Goal: Information Seeking & Learning: Learn about a topic

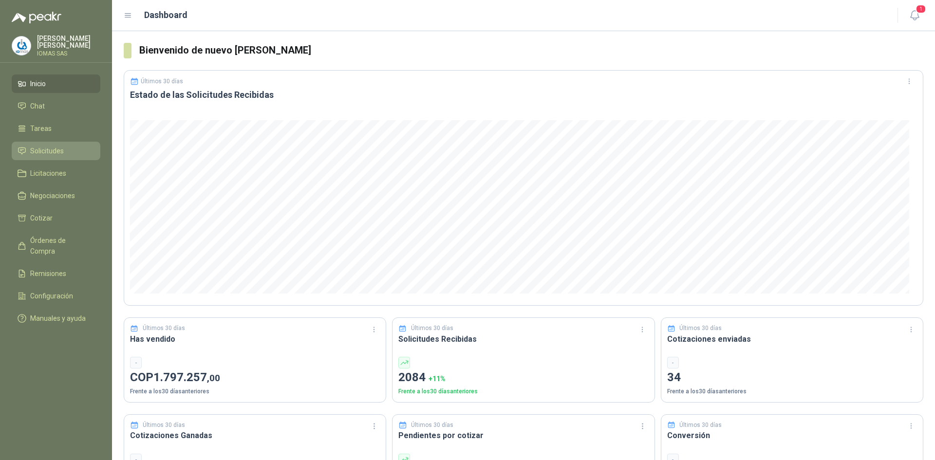
click at [53, 146] on span "Solicitudes" at bounding box center [47, 151] width 34 height 11
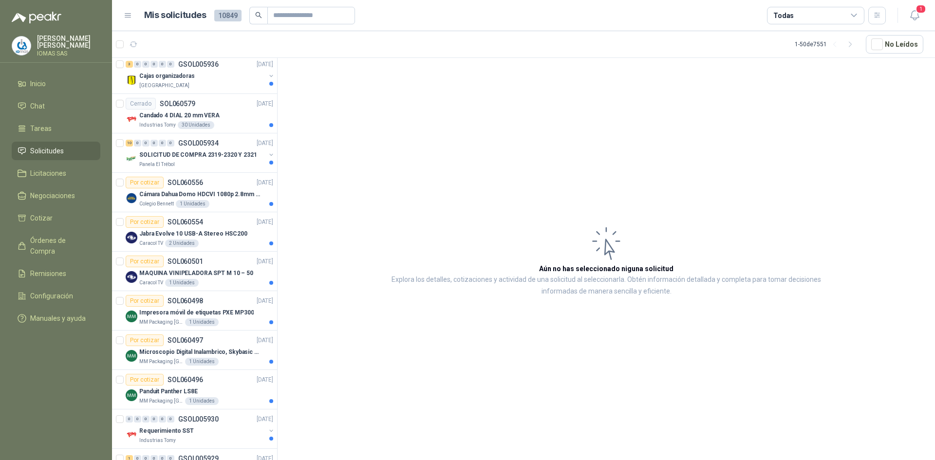
scroll to position [982, 0]
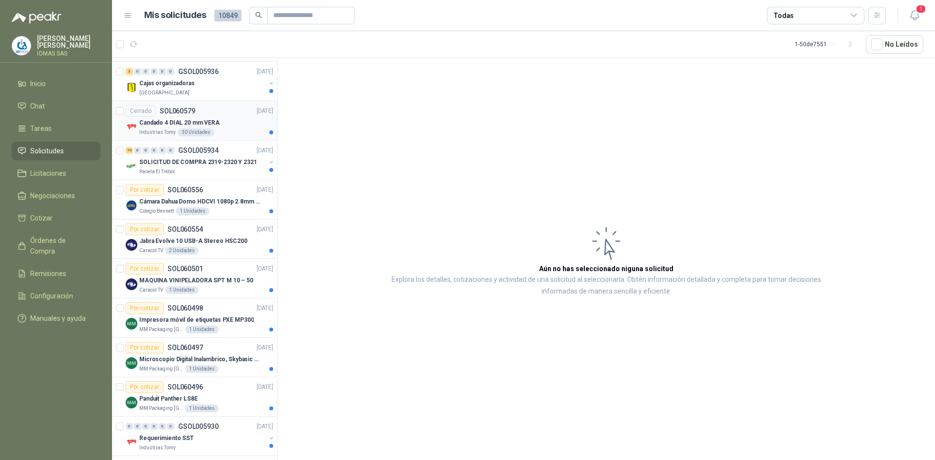
click at [211, 124] on p "Candado 4 DIAL 20 mm VERA" at bounding box center [179, 122] width 80 height 9
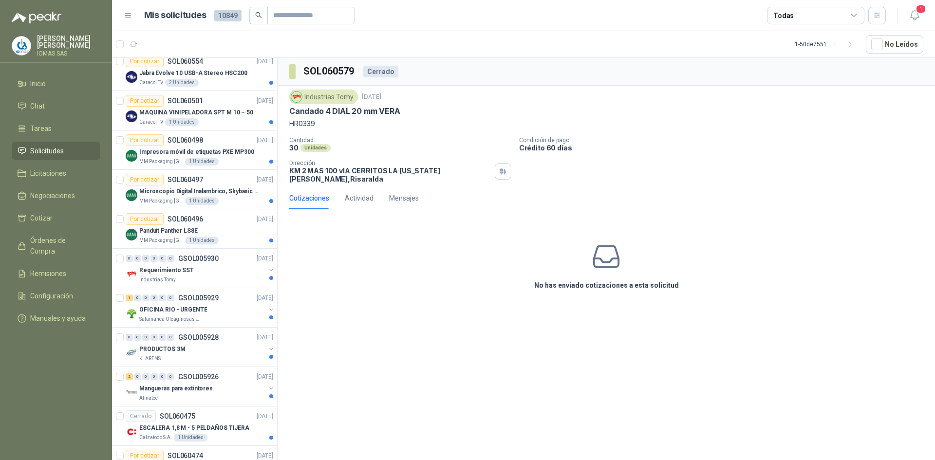
scroll to position [1214, 0]
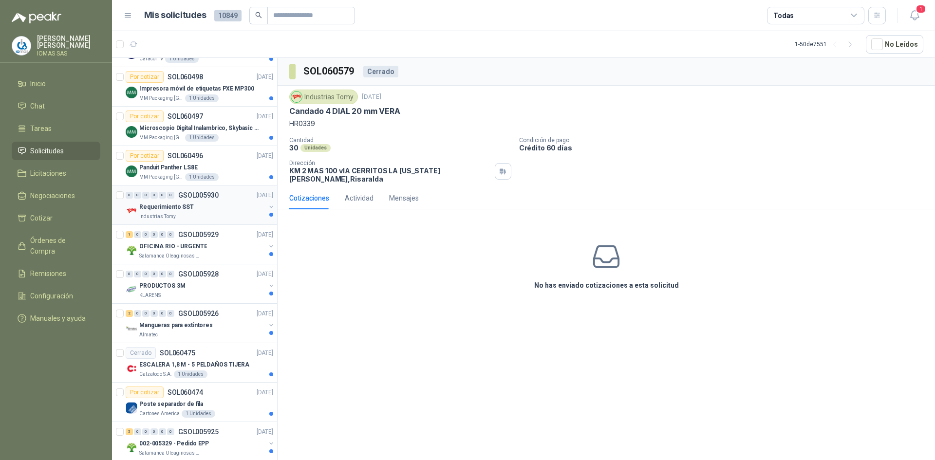
click at [223, 207] on div "Requerimiento SST" at bounding box center [202, 207] width 126 height 12
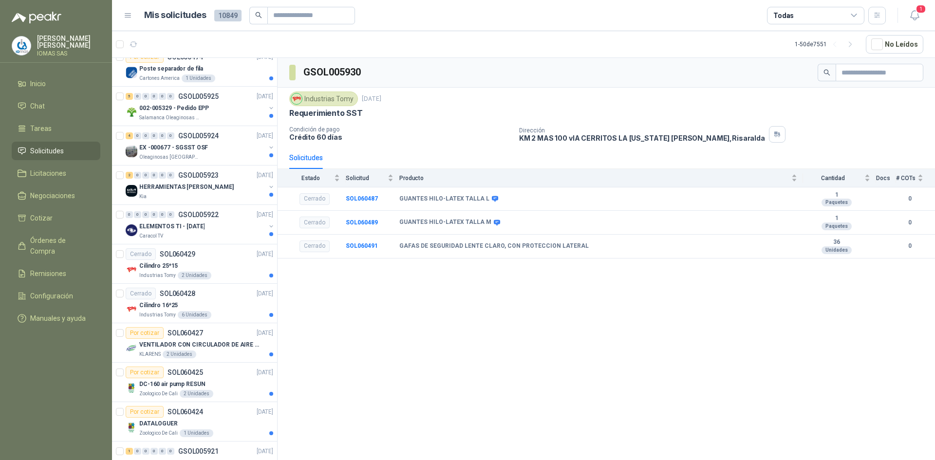
scroll to position [1559, 0]
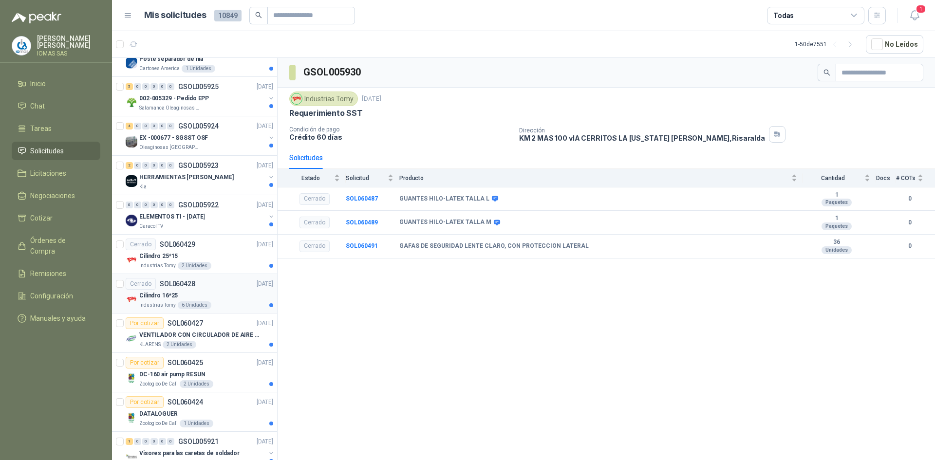
click at [223, 295] on div "Cilindro 16*25" at bounding box center [206, 296] width 134 height 12
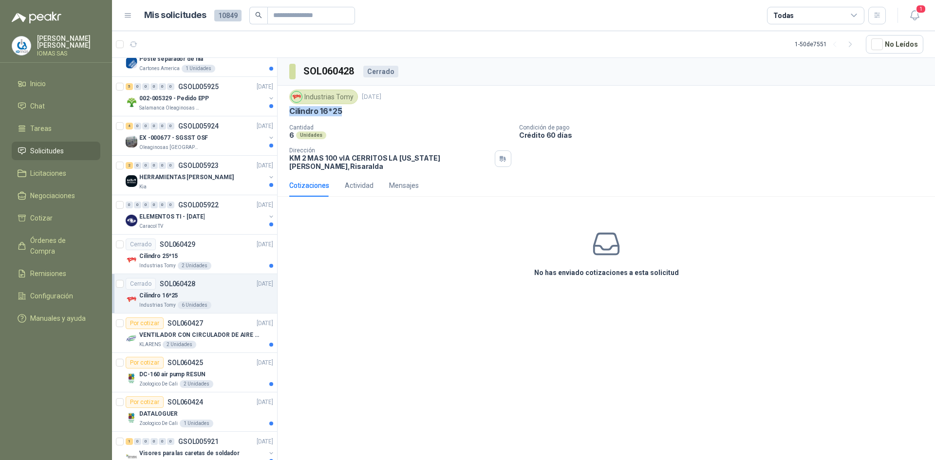
drag, startPoint x: 290, startPoint y: 109, endPoint x: 324, endPoint y: 113, distance: 34.4
click at [342, 107] on p "Cilindro 16*25" at bounding box center [315, 111] width 53 height 10
copy p "Cilindro 16*25"
click at [516, 105] on div "Industrias Tomy [DATE] Cilindro 16*25" at bounding box center [606, 103] width 634 height 27
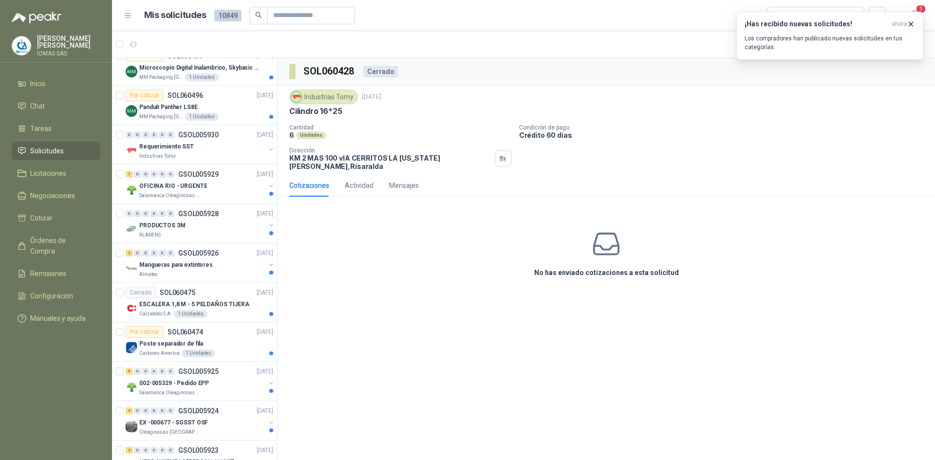
scroll to position [1226, 0]
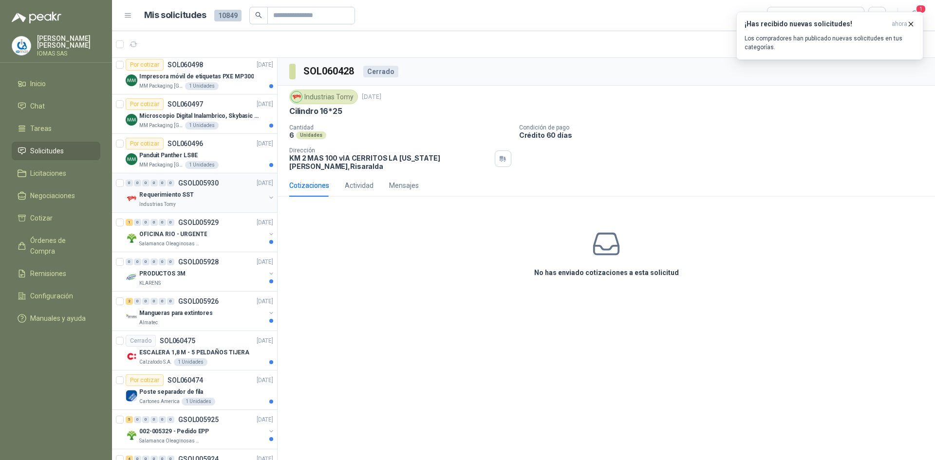
click at [197, 195] on div "Requerimiento SST" at bounding box center [202, 195] width 126 height 12
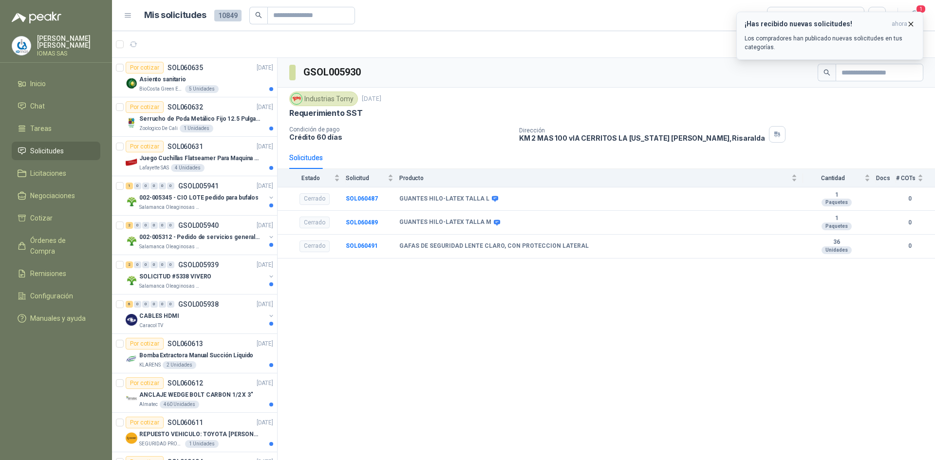
click at [802, 29] on div "¡Has recibido nuevas solicitudes! ahora Los compradores han publicado nuevas so…" at bounding box center [830, 36] width 170 height 32
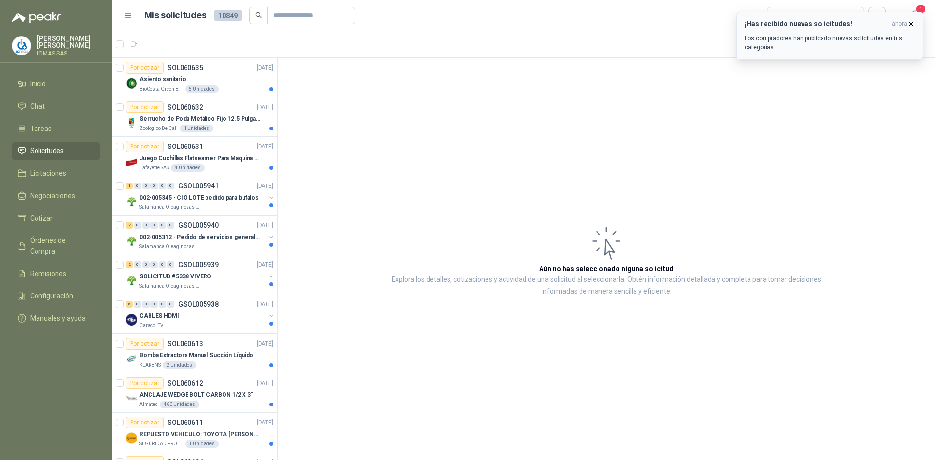
click at [784, 36] on p "Los compradores han publicado nuevas solicitudes en tus categorías." at bounding box center [830, 43] width 170 height 18
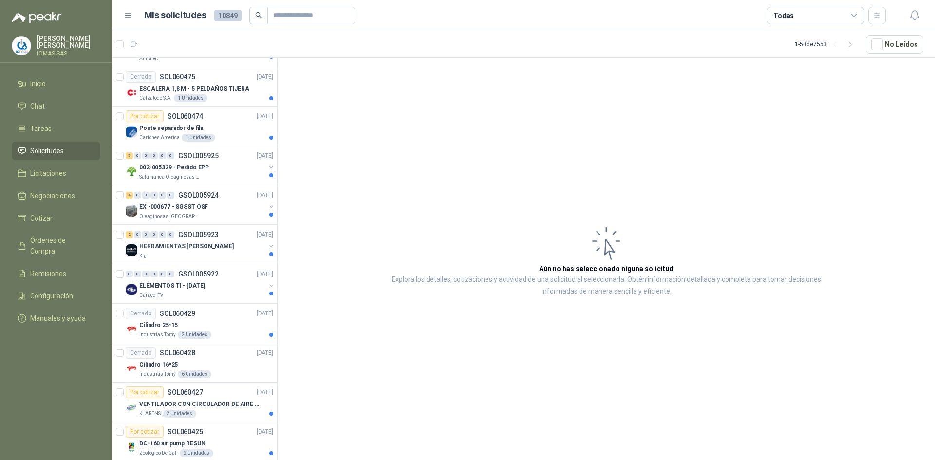
scroll to position [1588, 0]
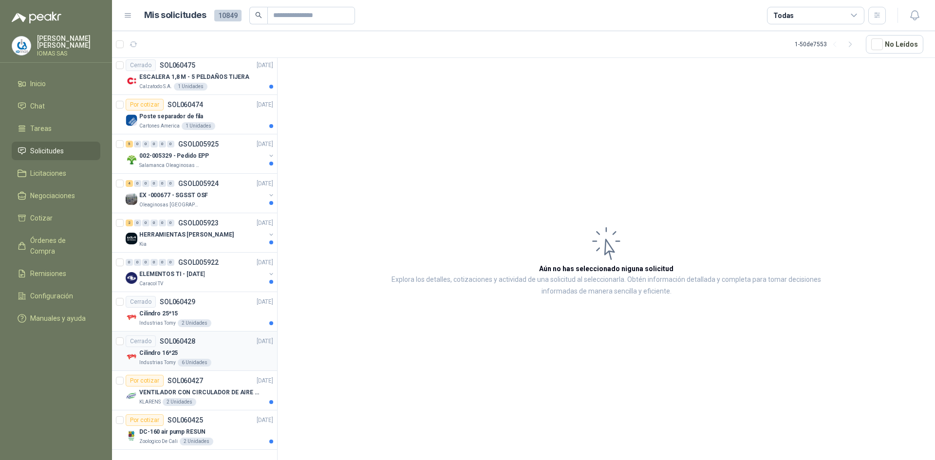
click at [220, 359] on div "Industrias Tomy 6 Unidades" at bounding box center [206, 363] width 134 height 8
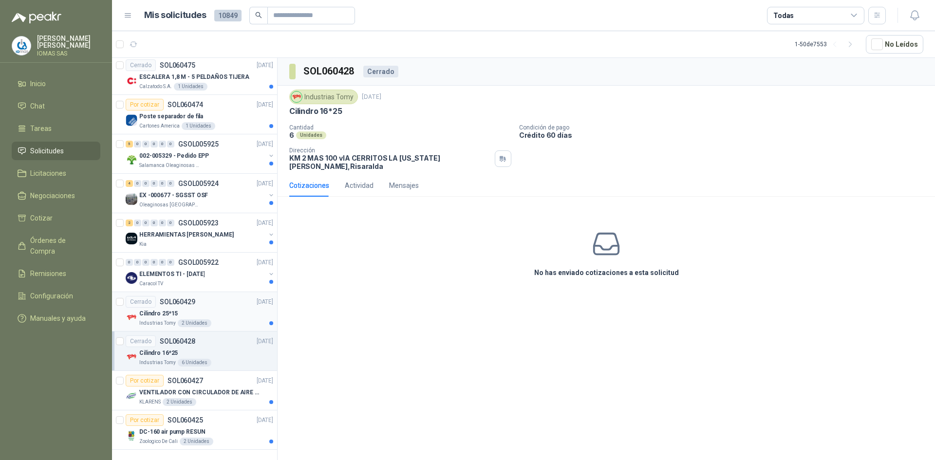
click at [204, 308] on div "Cilindro 25*15" at bounding box center [206, 314] width 134 height 12
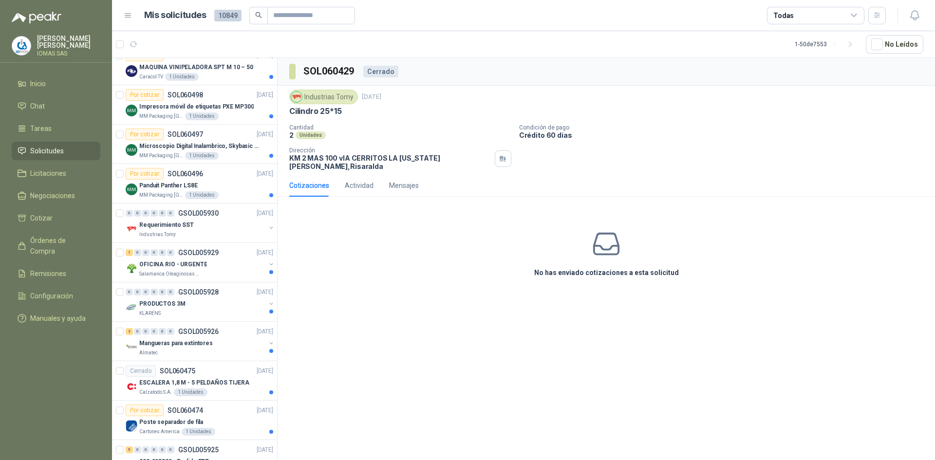
scroll to position [1270, 0]
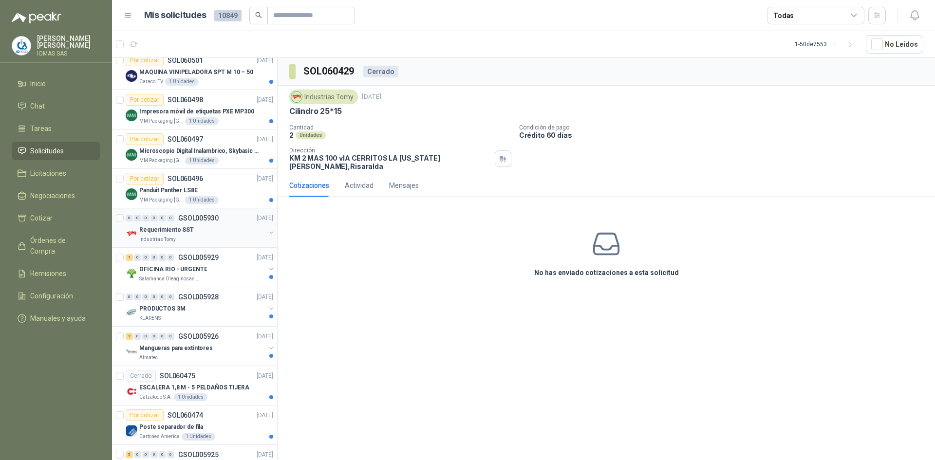
click at [204, 230] on div "Requerimiento SST" at bounding box center [202, 230] width 126 height 12
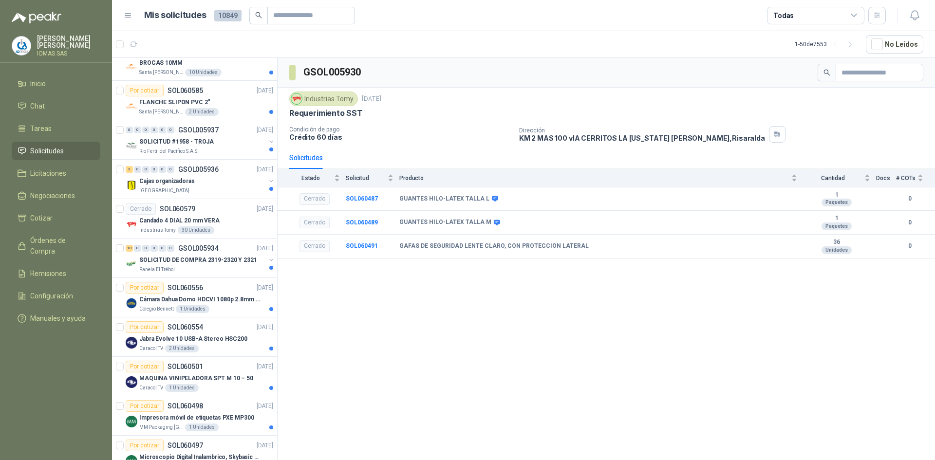
scroll to position [961, 0]
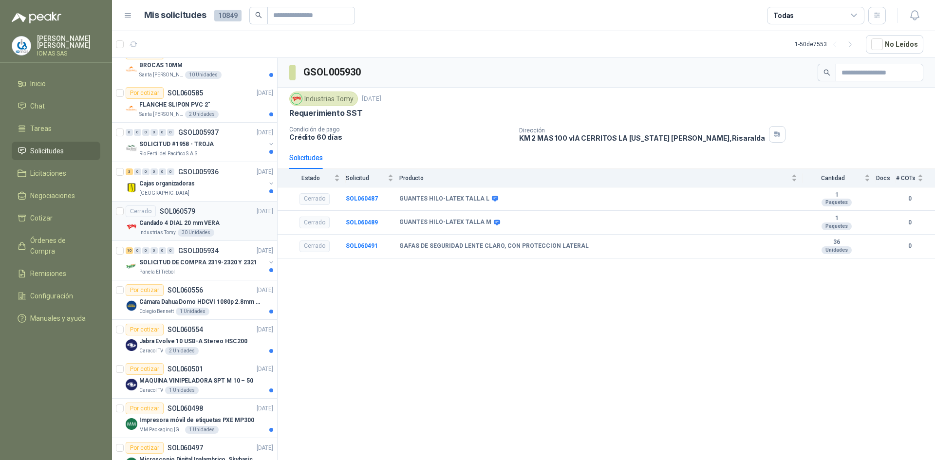
click at [232, 227] on div "Candado 4 DIAL 20 mm VERA" at bounding box center [206, 223] width 134 height 12
